Goal: Information Seeking & Learning: Learn about a topic

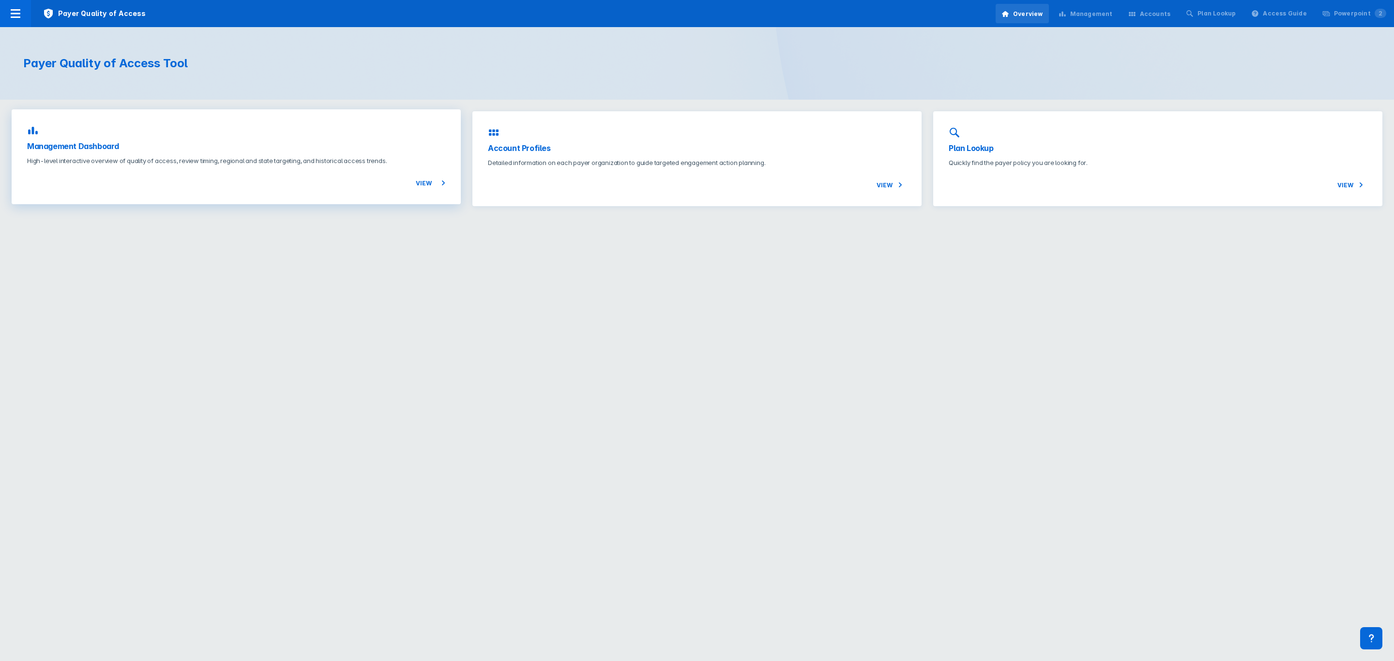
click at [233, 167] on div "View" at bounding box center [236, 177] width 418 height 23
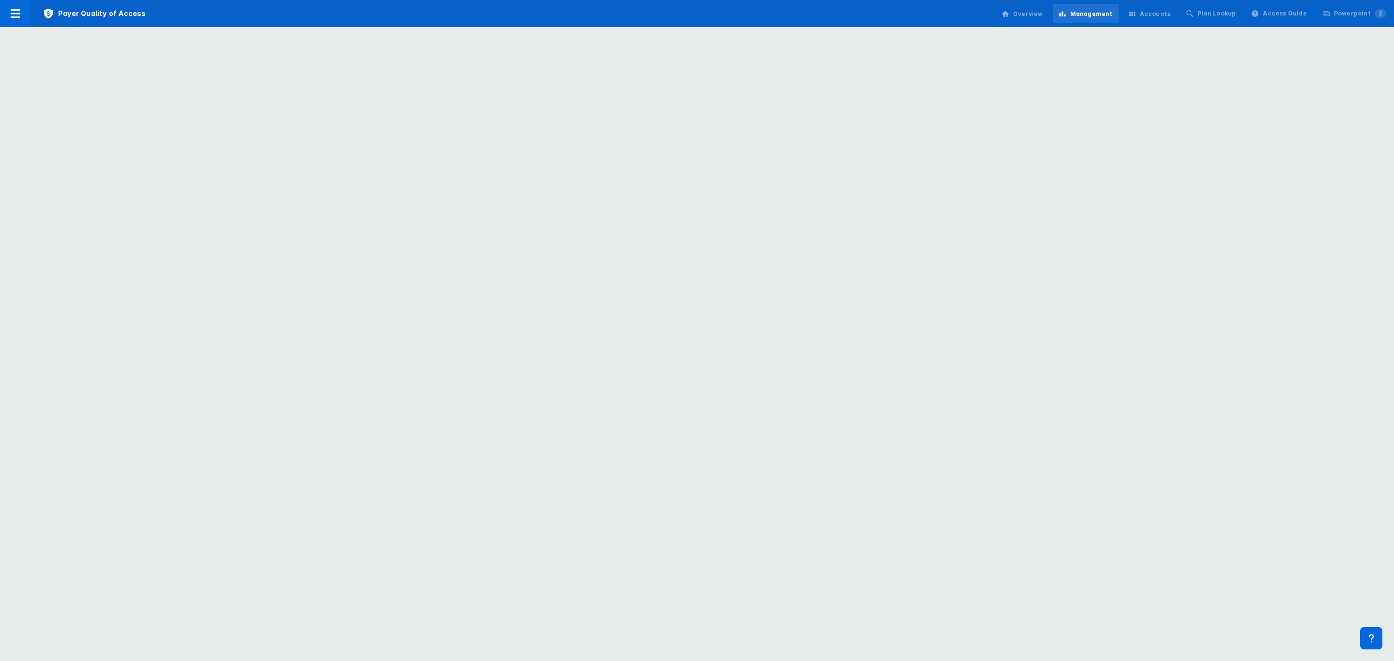
click at [1155, 10] on div "Accounts" at bounding box center [1155, 14] width 31 height 9
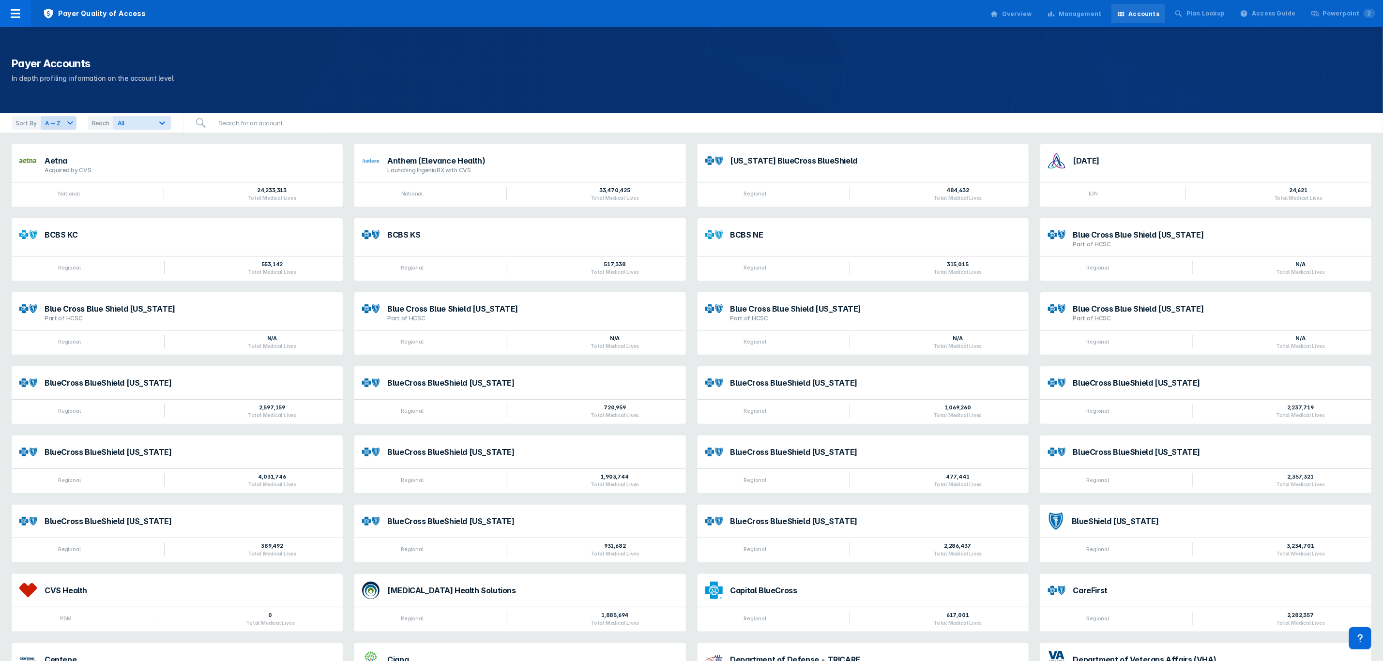
click at [1084, 7] on div "Management" at bounding box center [1074, 14] width 66 height 20
click at [27, 17] on div at bounding box center [15, 13] width 31 height 27
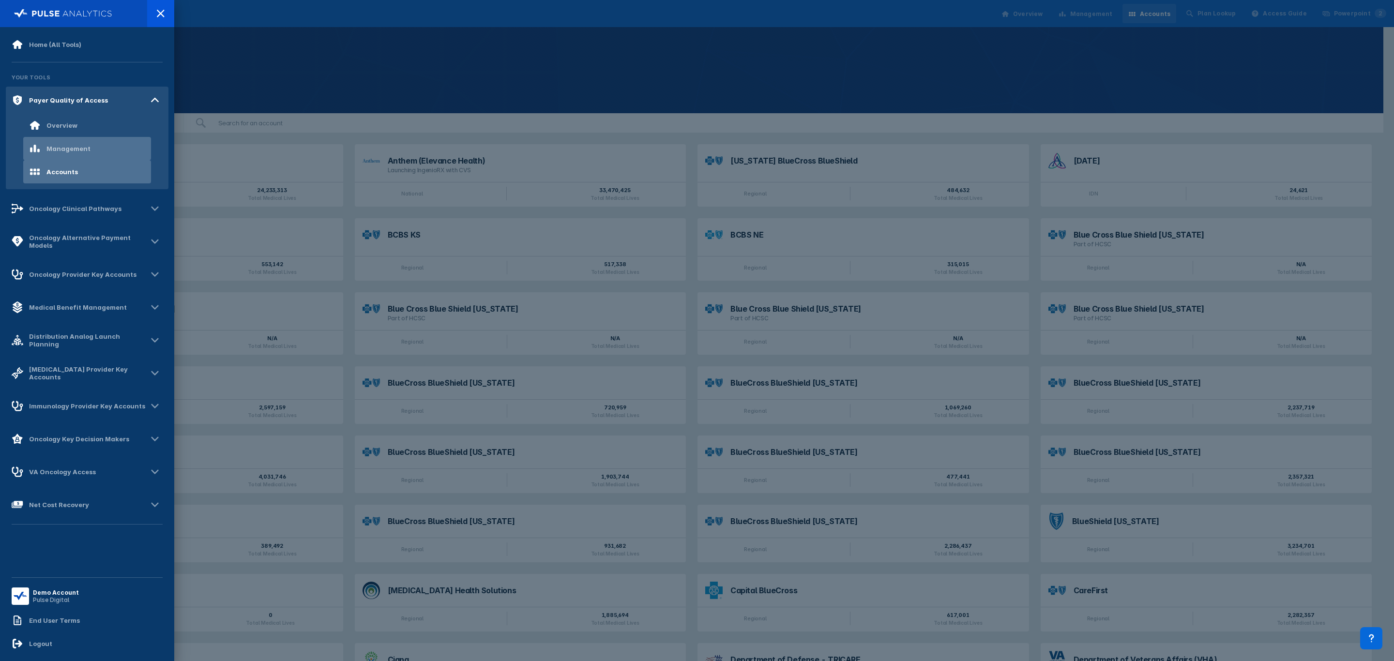
click at [101, 144] on div "Management" at bounding box center [87, 148] width 128 height 23
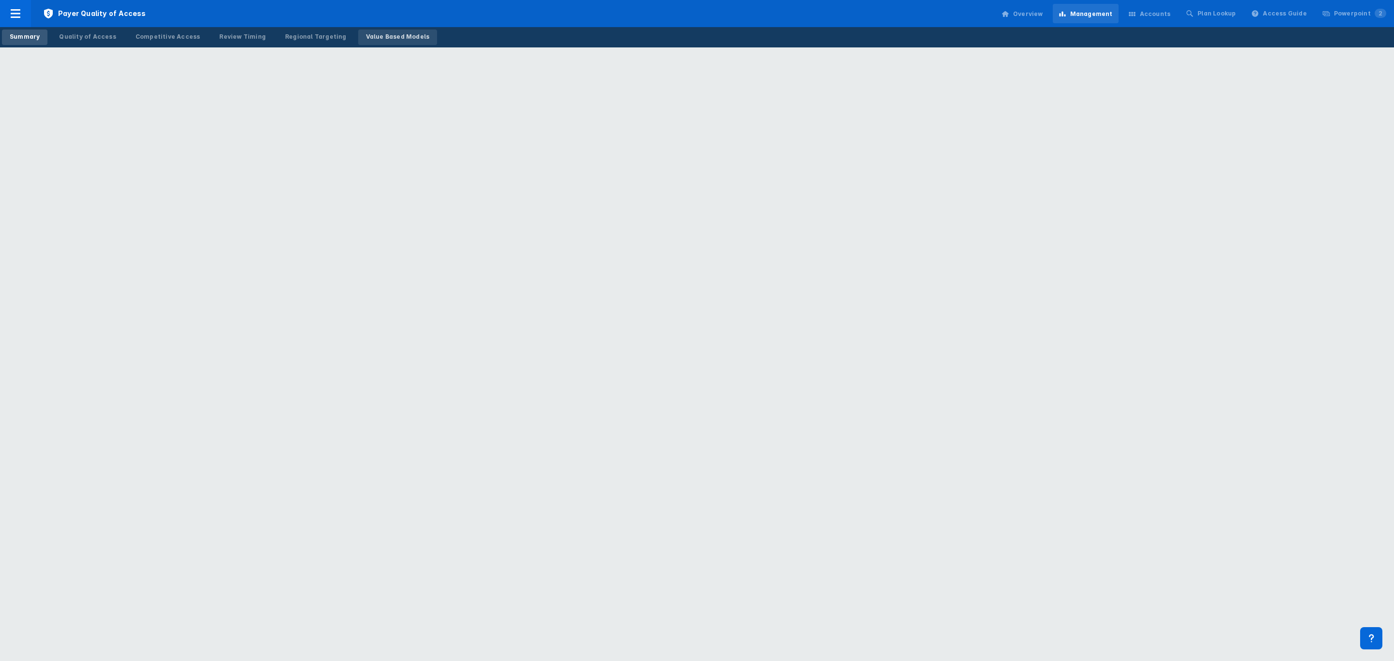
click at [392, 38] on div "Value Based Models" at bounding box center [398, 36] width 64 height 9
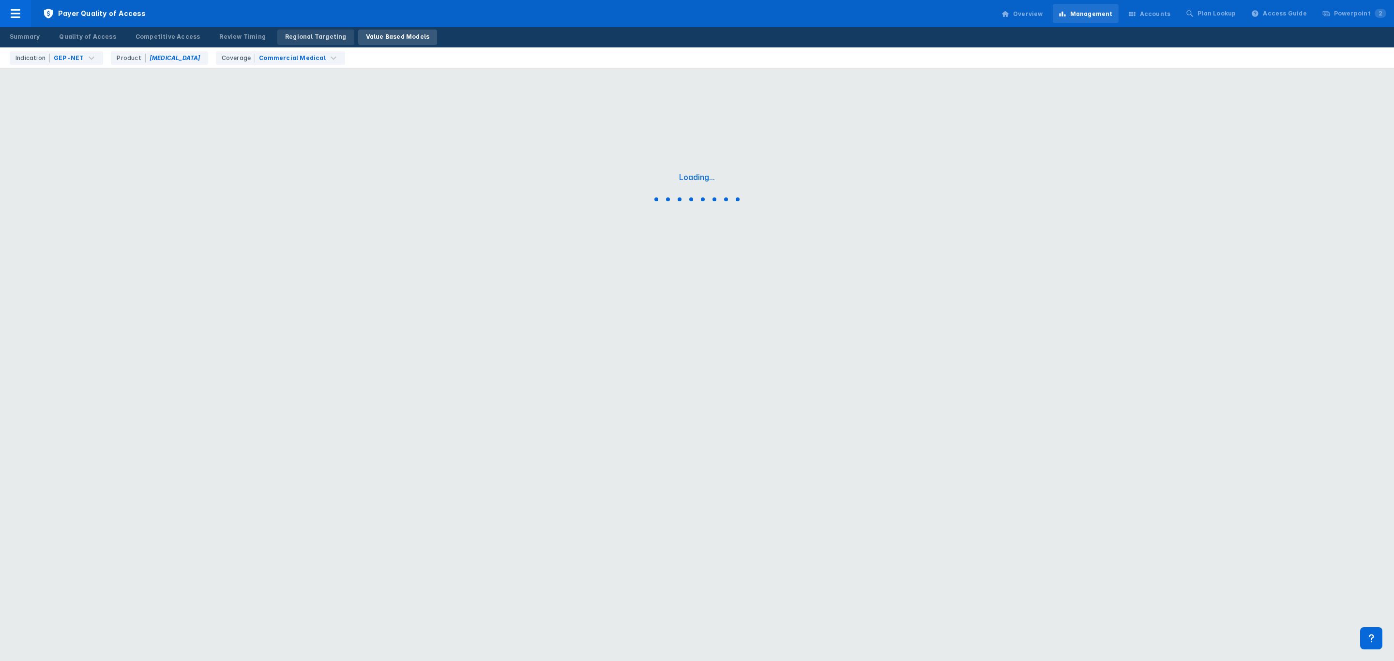
click at [308, 34] on div "Regional Targeting" at bounding box center [315, 36] width 61 height 9
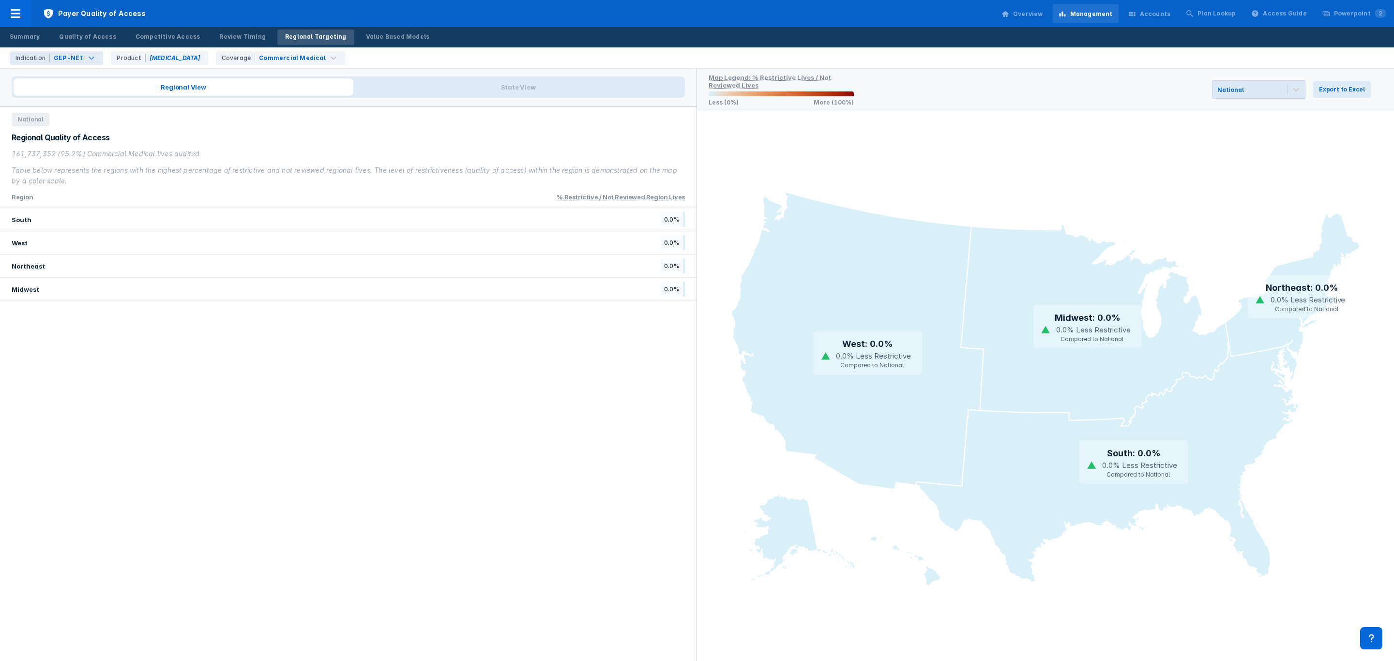
click at [58, 59] on div "GEP-NET" at bounding box center [69, 58] width 30 height 9
click at [67, 131] on div "Cervical" at bounding box center [79, 136] width 130 height 19
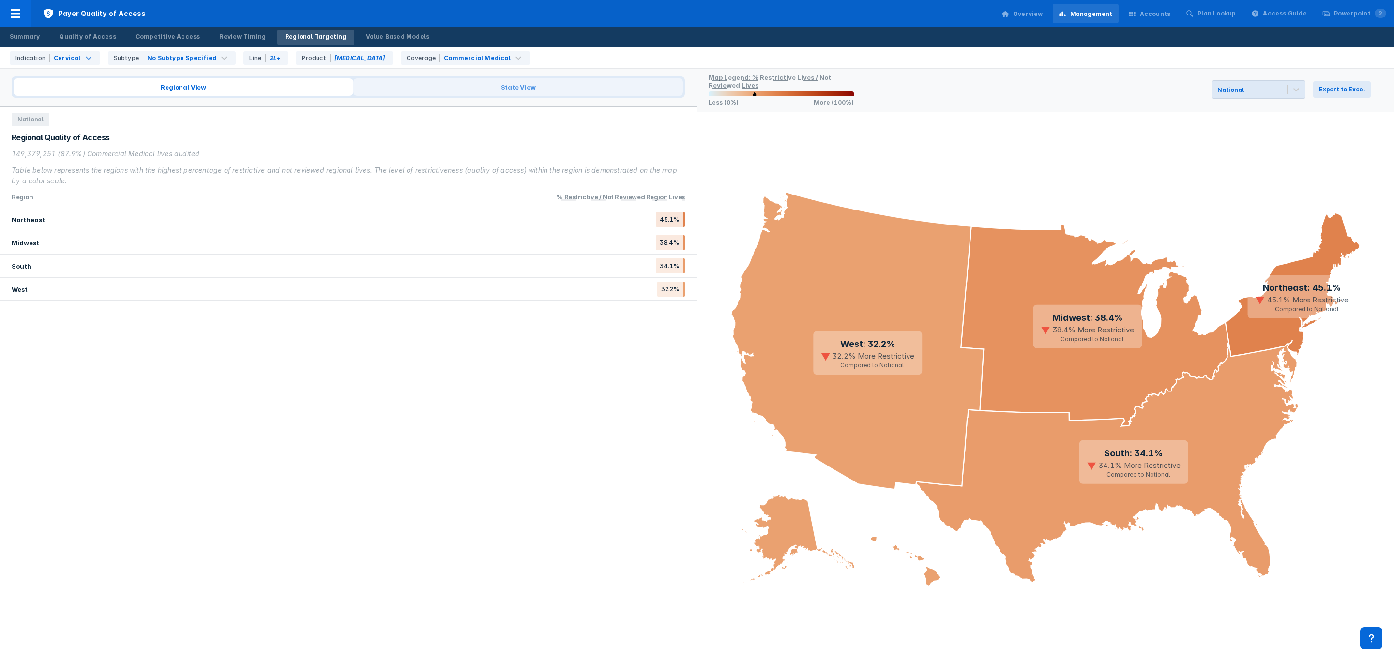
click at [555, 84] on span "State View" at bounding box center [518, 86] width 330 height 17
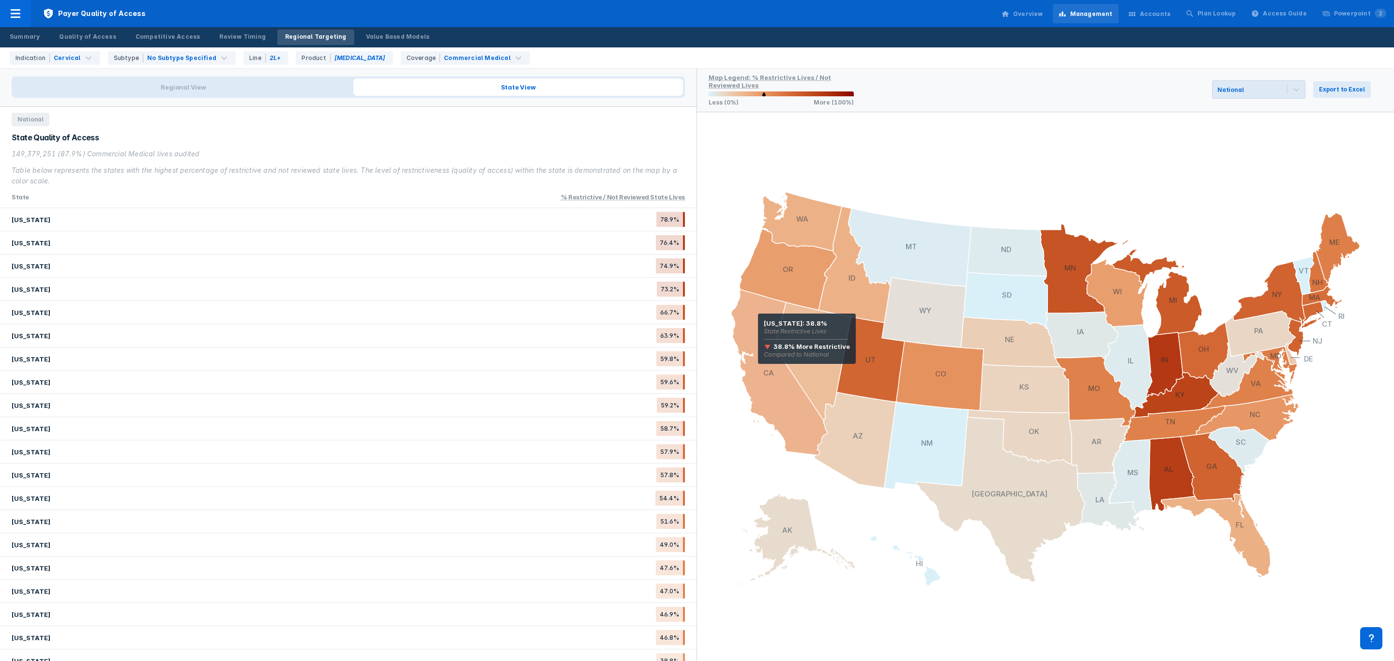
click at [758, 327] on icon at bounding box center [779, 372] width 97 height 166
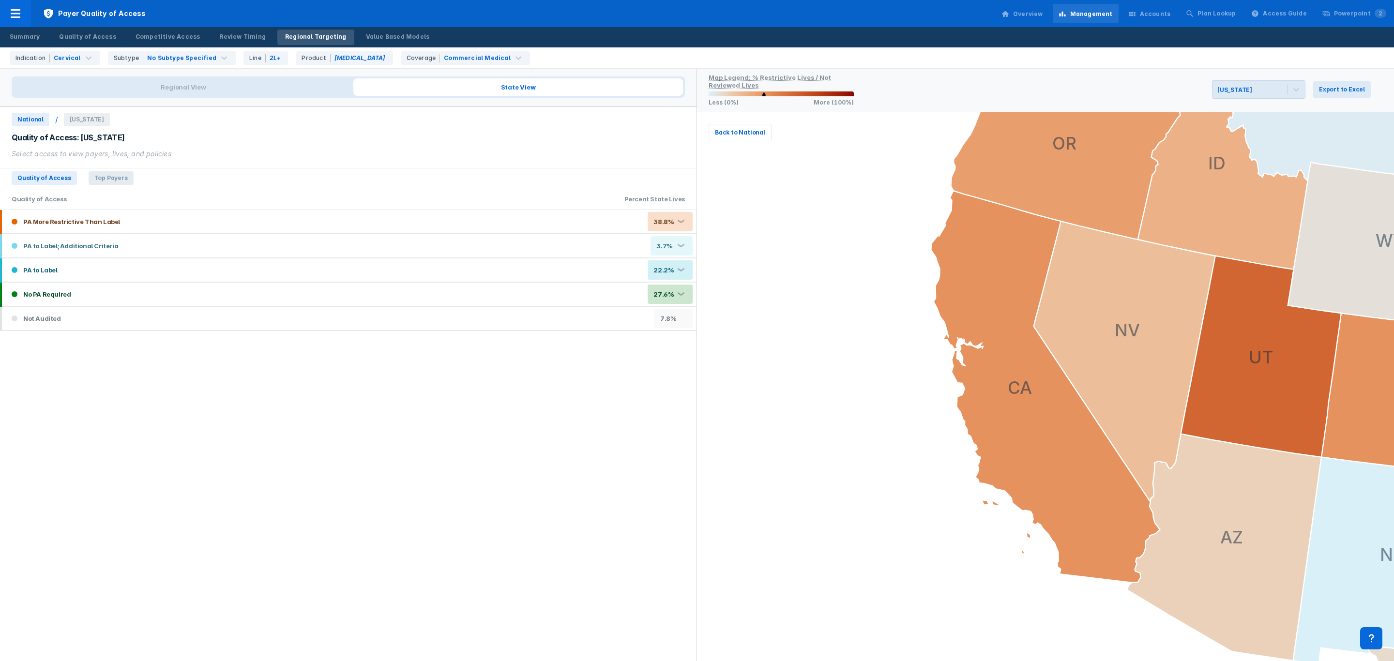
click at [102, 175] on span "Top Payers" at bounding box center [111, 178] width 45 height 14
